Goal: Register for event/course

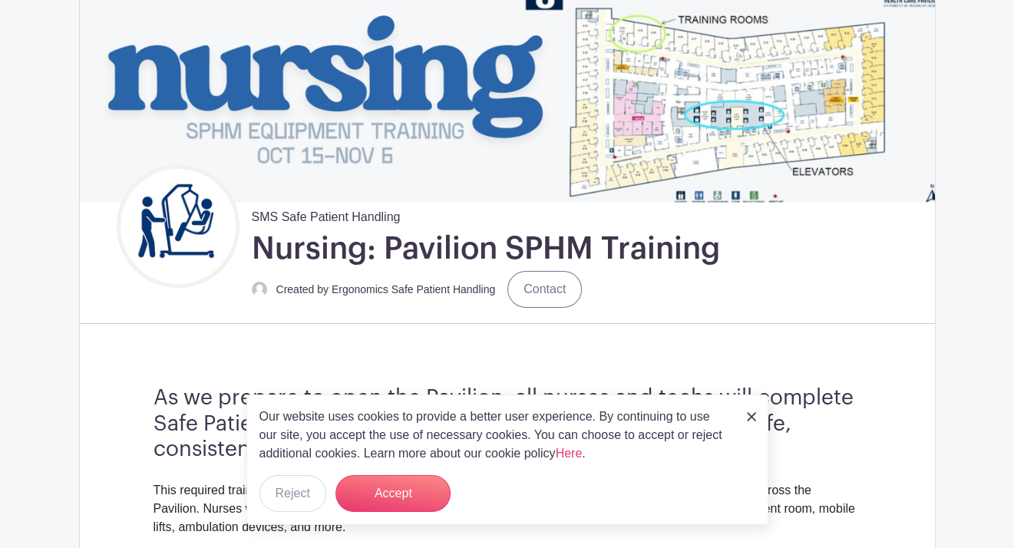
scroll to position [249, 0]
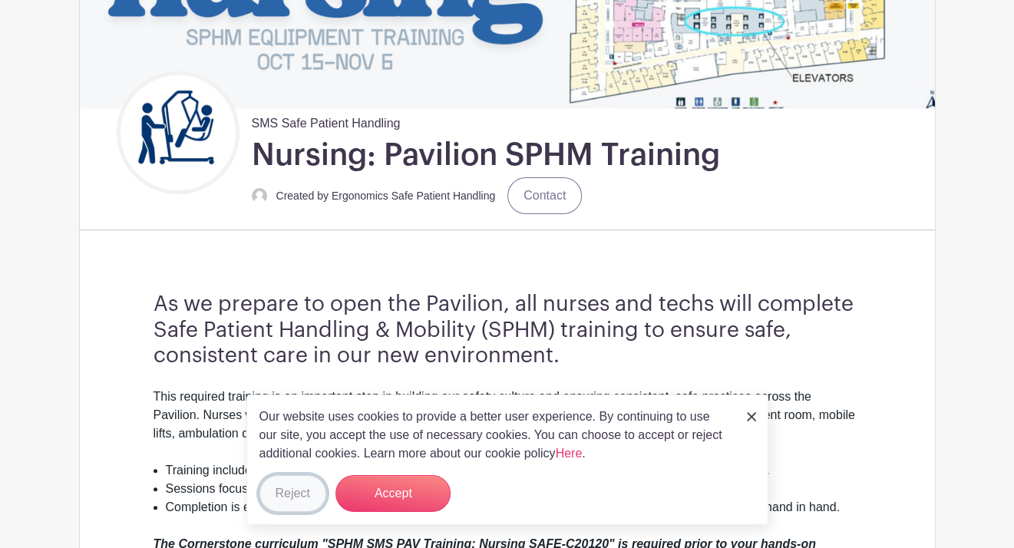
click at [282, 503] on button "Reject" at bounding box center [292, 493] width 67 height 37
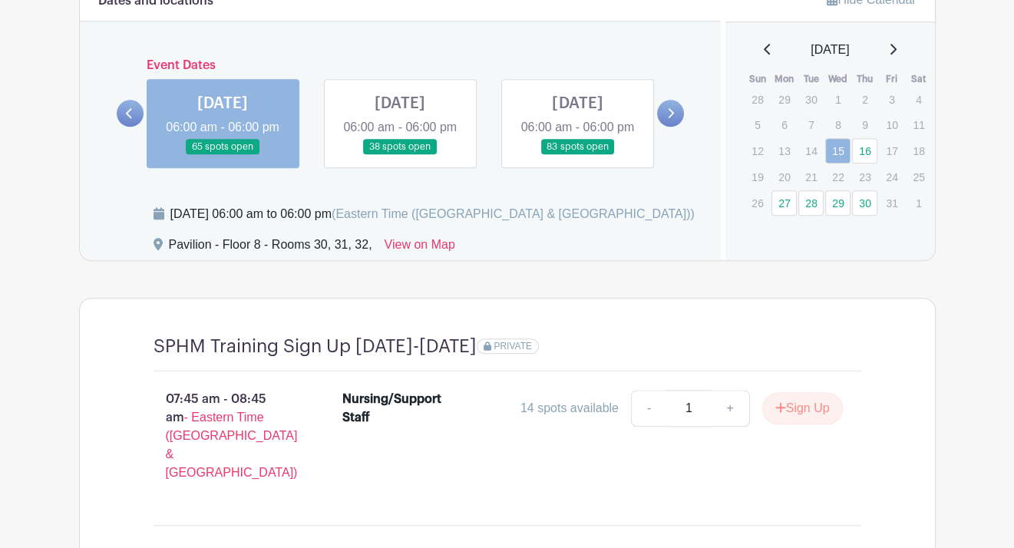
scroll to position [1210, 0]
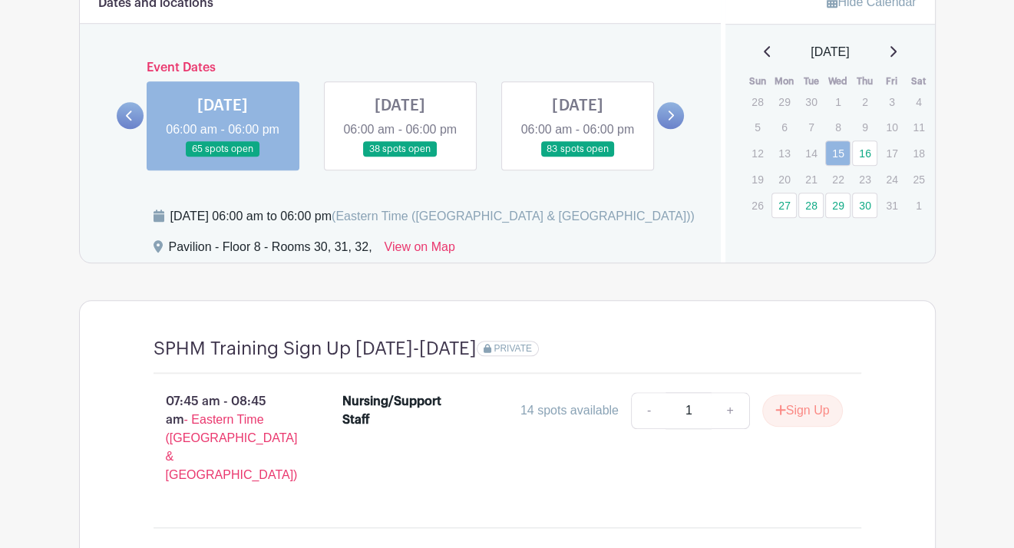
click at [400, 157] on link at bounding box center [400, 157] width 0 height 0
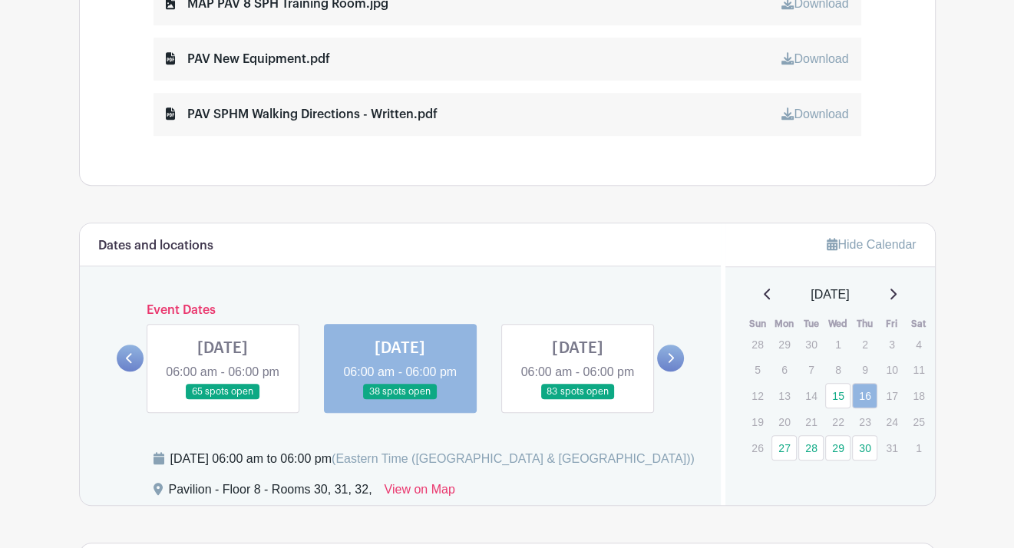
scroll to position [989, 0]
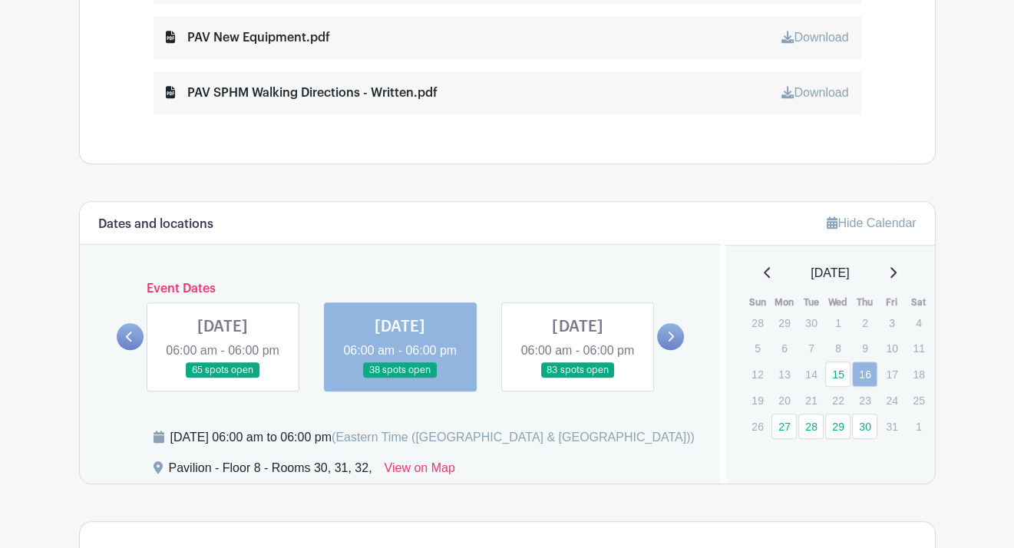
click at [223, 378] on link at bounding box center [223, 378] width 0 height 0
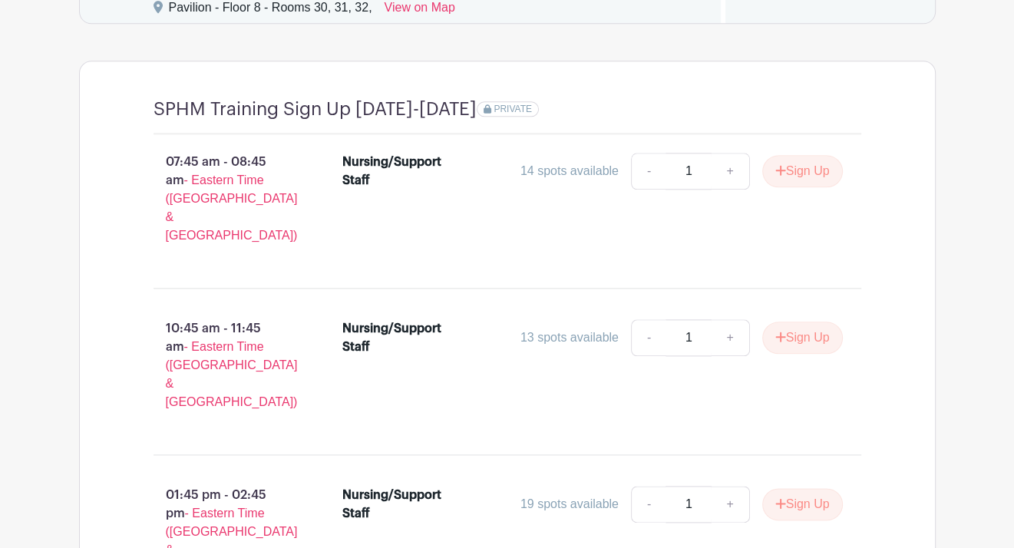
scroll to position [1427, 0]
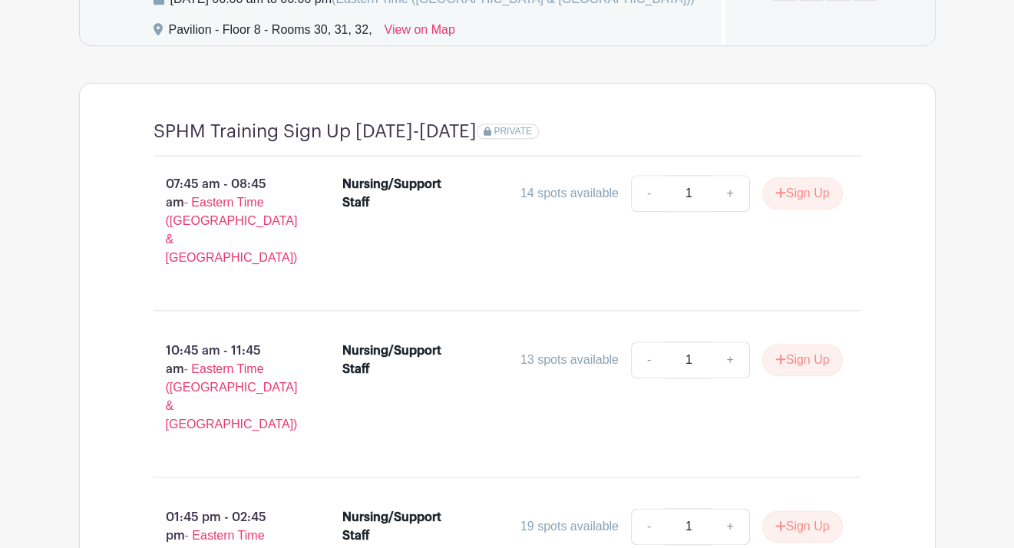
click at [859, 357] on div "Nursing/Support Staff 13 spots available - 1 + Sign Up" at bounding box center [602, 393] width 568 height 117
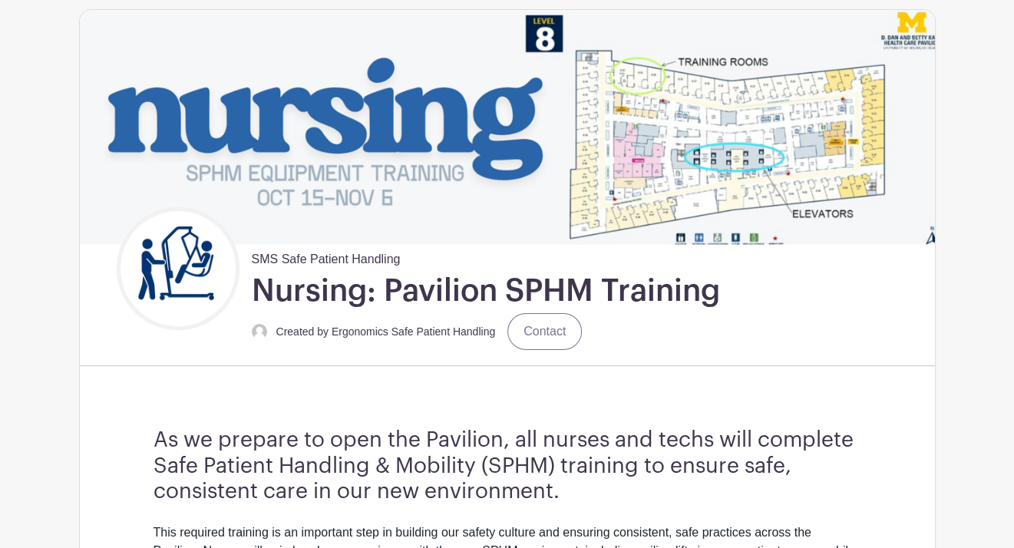
scroll to position [0, 0]
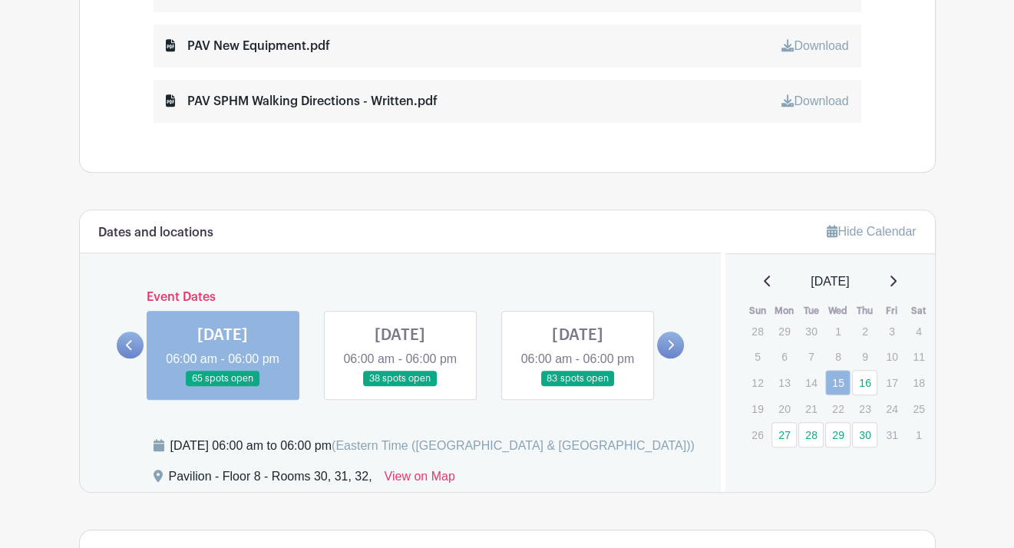
scroll to position [1025, 0]
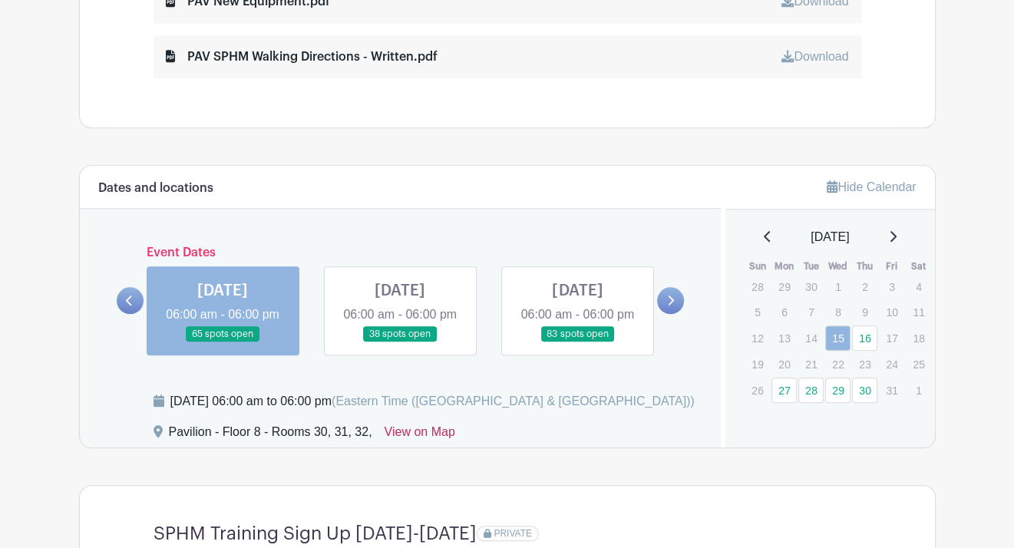
click at [421, 447] on link "View on Map" at bounding box center [419, 435] width 71 height 25
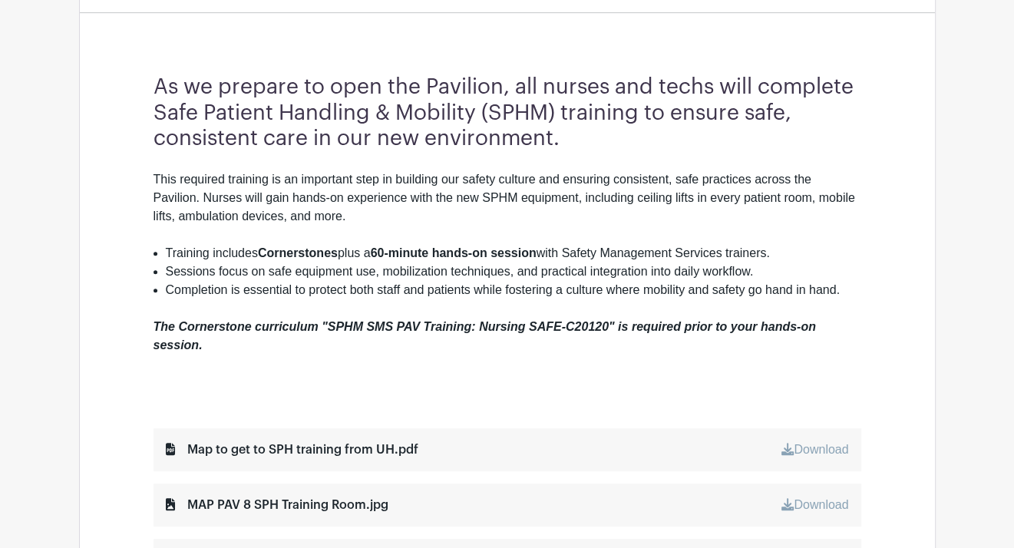
scroll to position [463, 0]
